Goal: Information Seeking & Learning: Learn about a topic

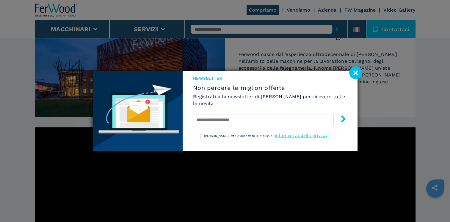
click at [356, 73] on image at bounding box center [355, 72] width 13 height 13
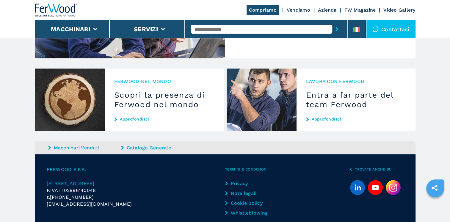
scroll to position [616, 0]
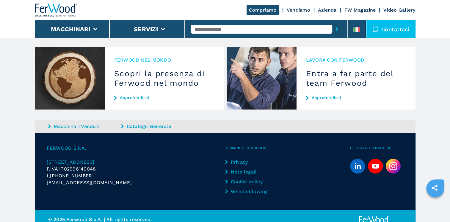
click at [345, 10] on link "FW Magazine" at bounding box center [360, 10] width 32 height 6
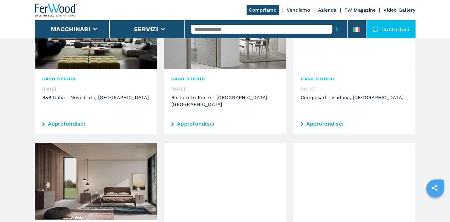
scroll to position [33, 0]
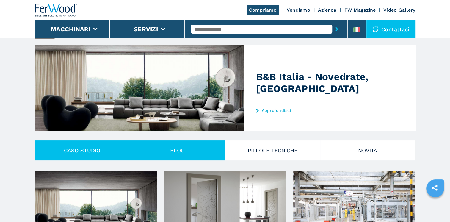
click at [178, 150] on button "Blog" at bounding box center [177, 150] width 95 height 20
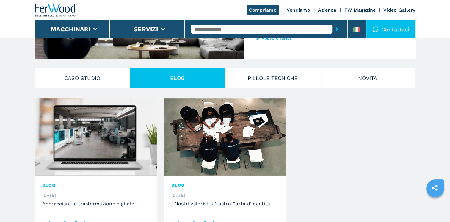
scroll to position [62, 0]
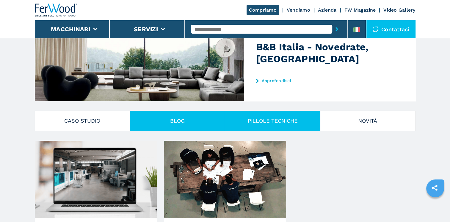
click at [269, 118] on button "PILLOLE TECNICHE" at bounding box center [272, 121] width 95 height 20
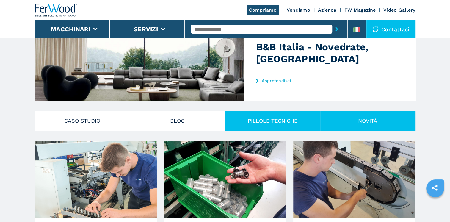
click at [354, 123] on button "Novità" at bounding box center [367, 121] width 95 height 20
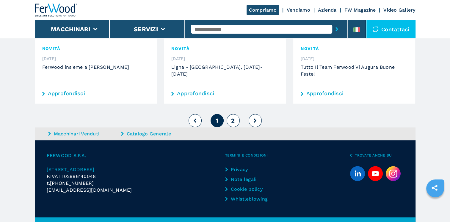
scroll to position [708, 0]
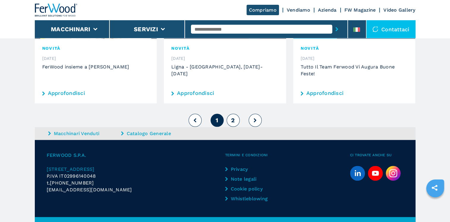
click at [238, 114] on button "2" at bounding box center [233, 120] width 13 height 13
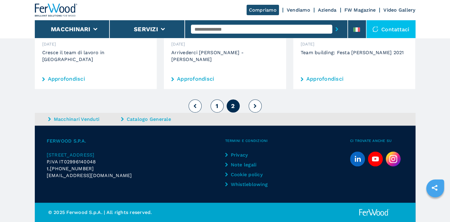
scroll to position [557, 0]
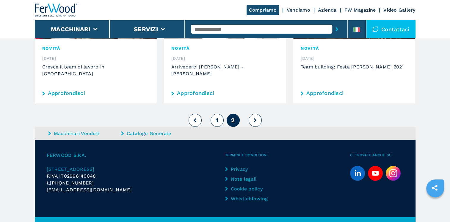
click at [327, 63] on h3 "Team building: Festa [PERSON_NAME] 2021" at bounding box center [354, 66] width 107 height 7
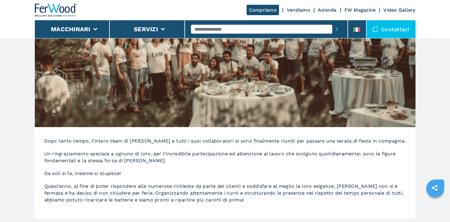
scroll to position [8, 0]
